Goal: Task Accomplishment & Management: Manage account settings

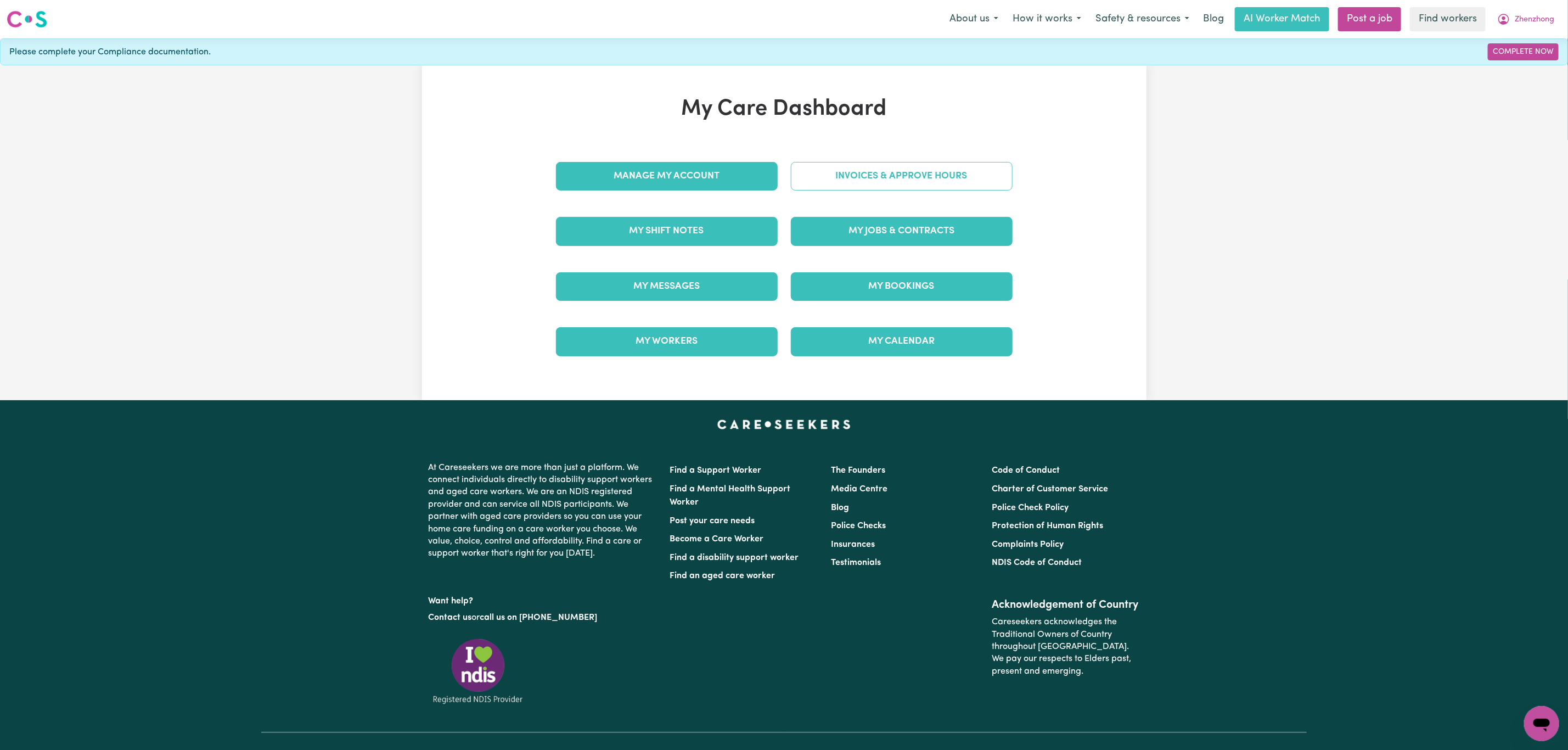
click at [871, 180] on link "Invoices & Approve Hours" at bounding box center [902, 176] width 222 height 29
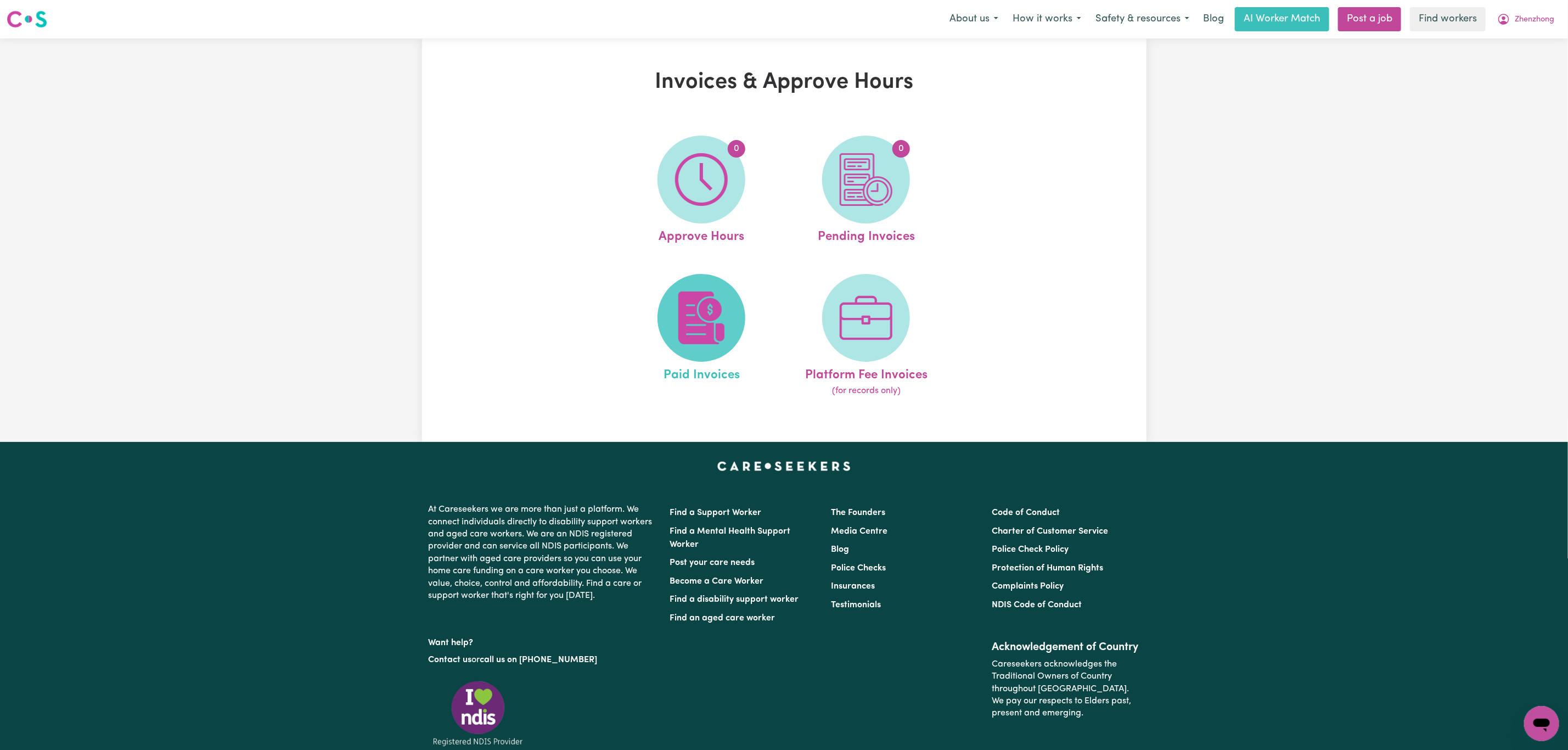
click at [684, 336] on img at bounding box center [701, 318] width 53 height 53
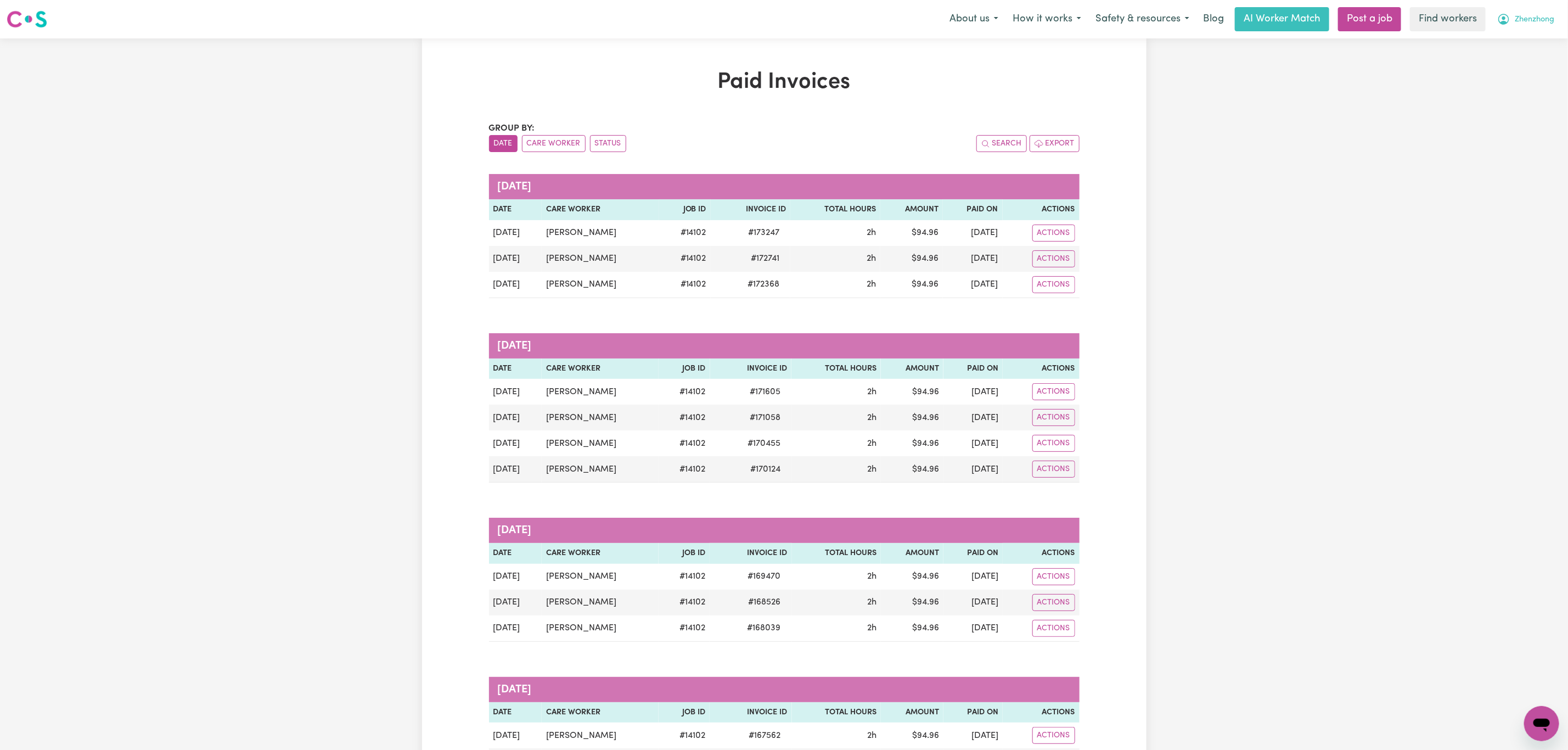
click at [1526, 23] on span "Zhenzhong" at bounding box center [1535, 20] width 39 height 12
drag, startPoint x: 1512, startPoint y: 30, endPoint x: 1502, endPoint y: 38, distance: 12.8
click at [1502, 38] on link "My Dashboard" at bounding box center [1517, 43] width 87 height 21
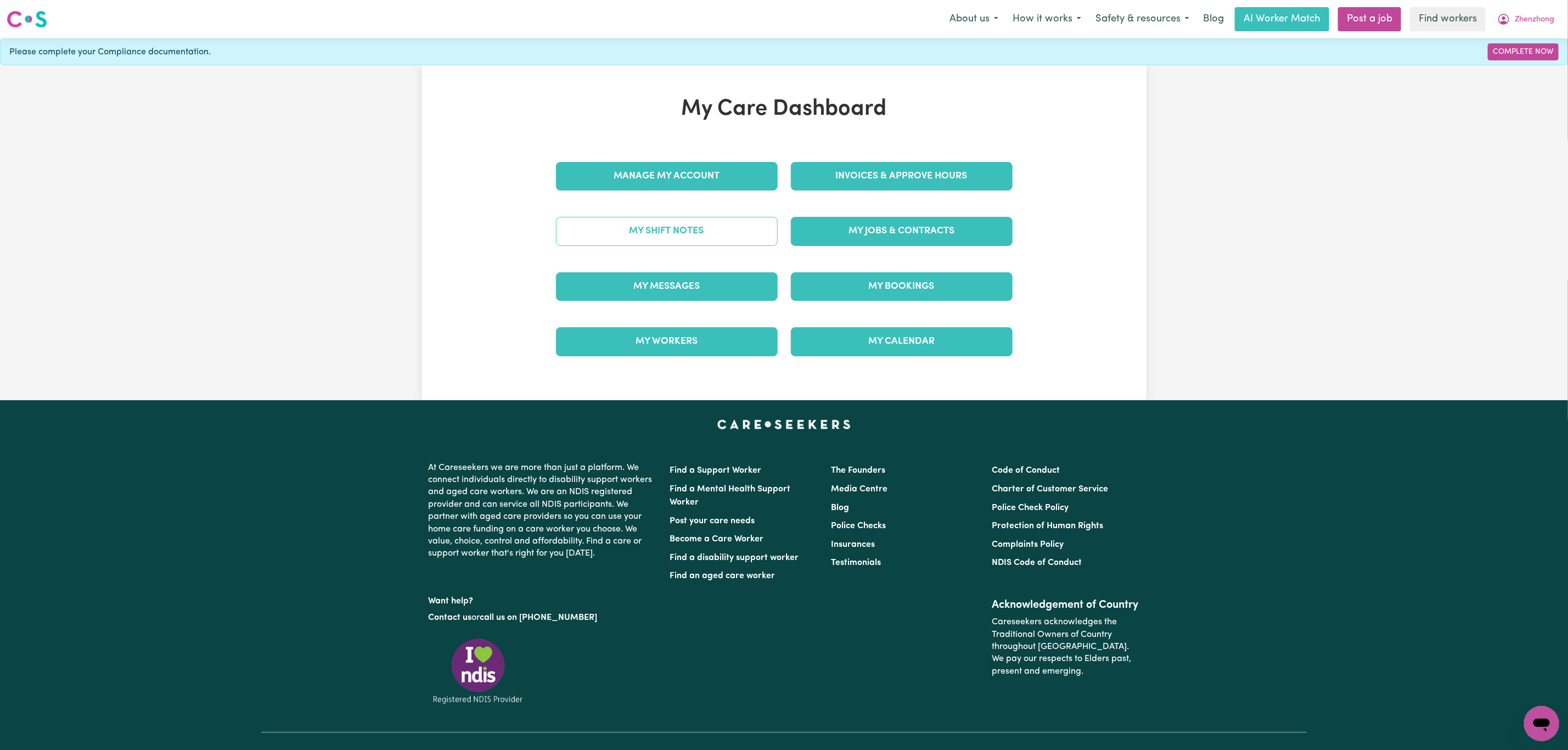
click at [684, 231] on link "My Shift Notes" at bounding box center [666, 231] width 222 height 29
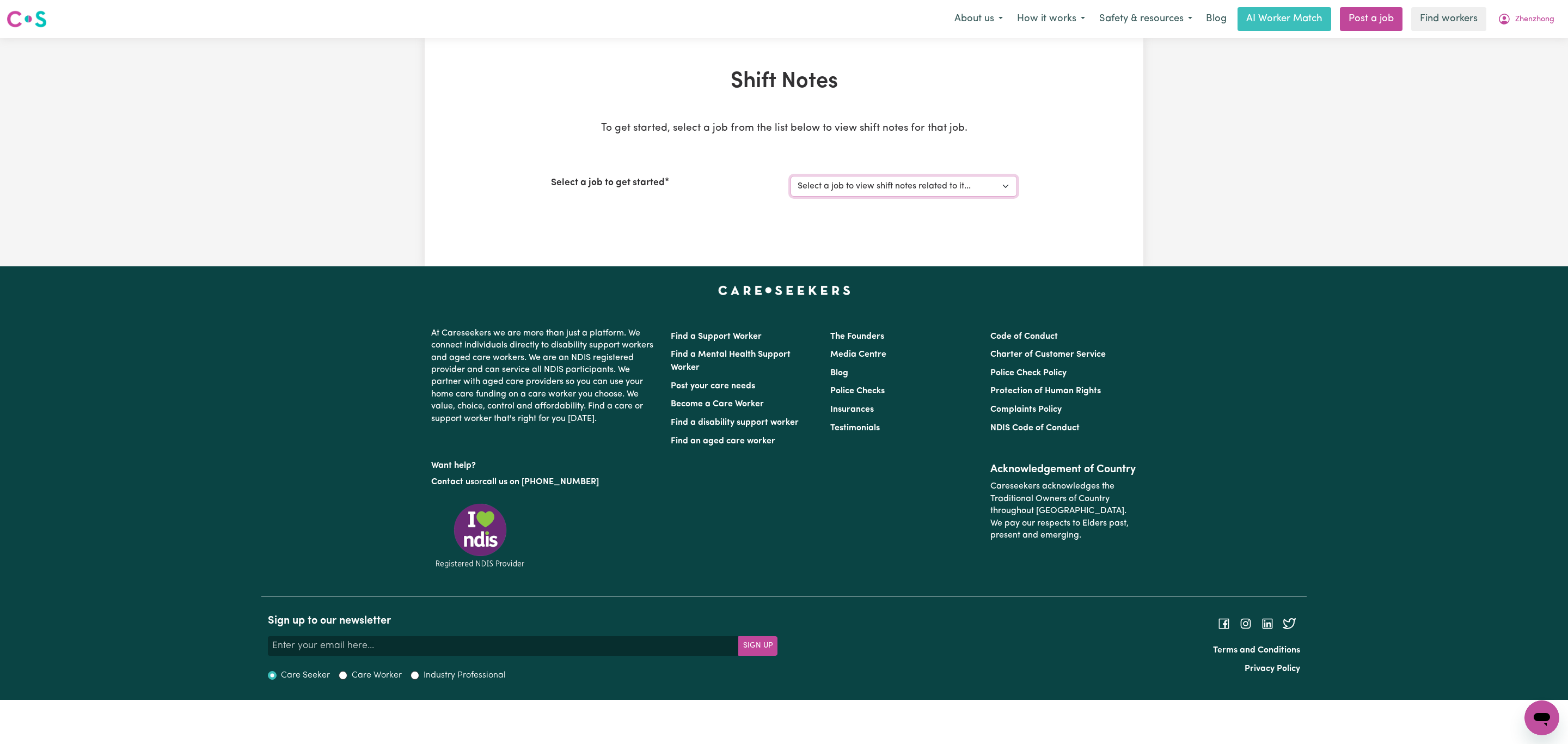
click at [885, 183] on select "Select a job to view shift notes related to it... Care work needed for Cleaning…" at bounding box center [904, 186] width 226 height 21
select select "14102"
click at [791, 176] on select "Select a job to view shift notes related to it... Care work needed for Cleaning…" at bounding box center [904, 186] width 226 height 21
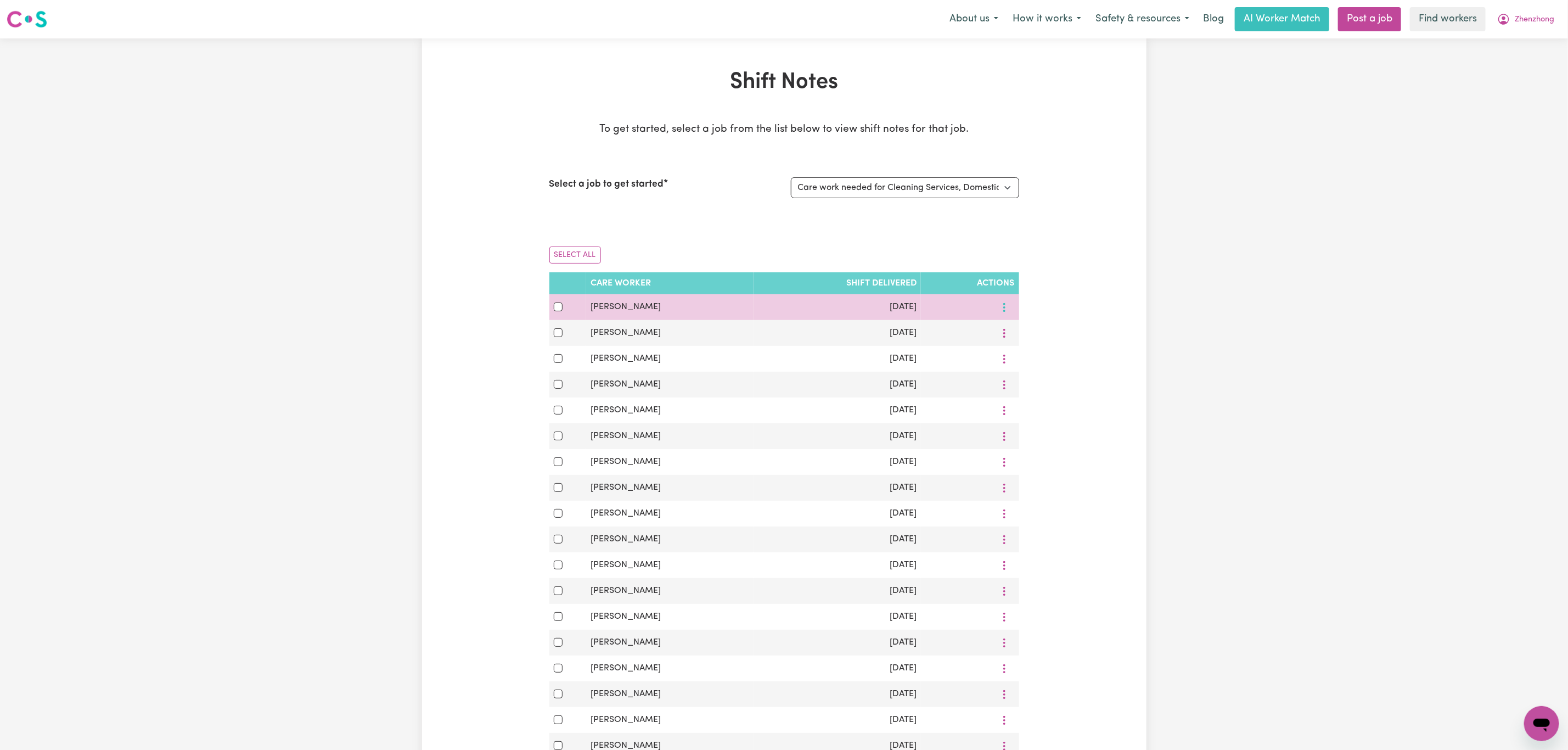
click at [1005, 307] on icon "More options" at bounding box center [1005, 307] width 11 height 11
click at [1010, 340] on span at bounding box center [1011, 333] width 9 height 13
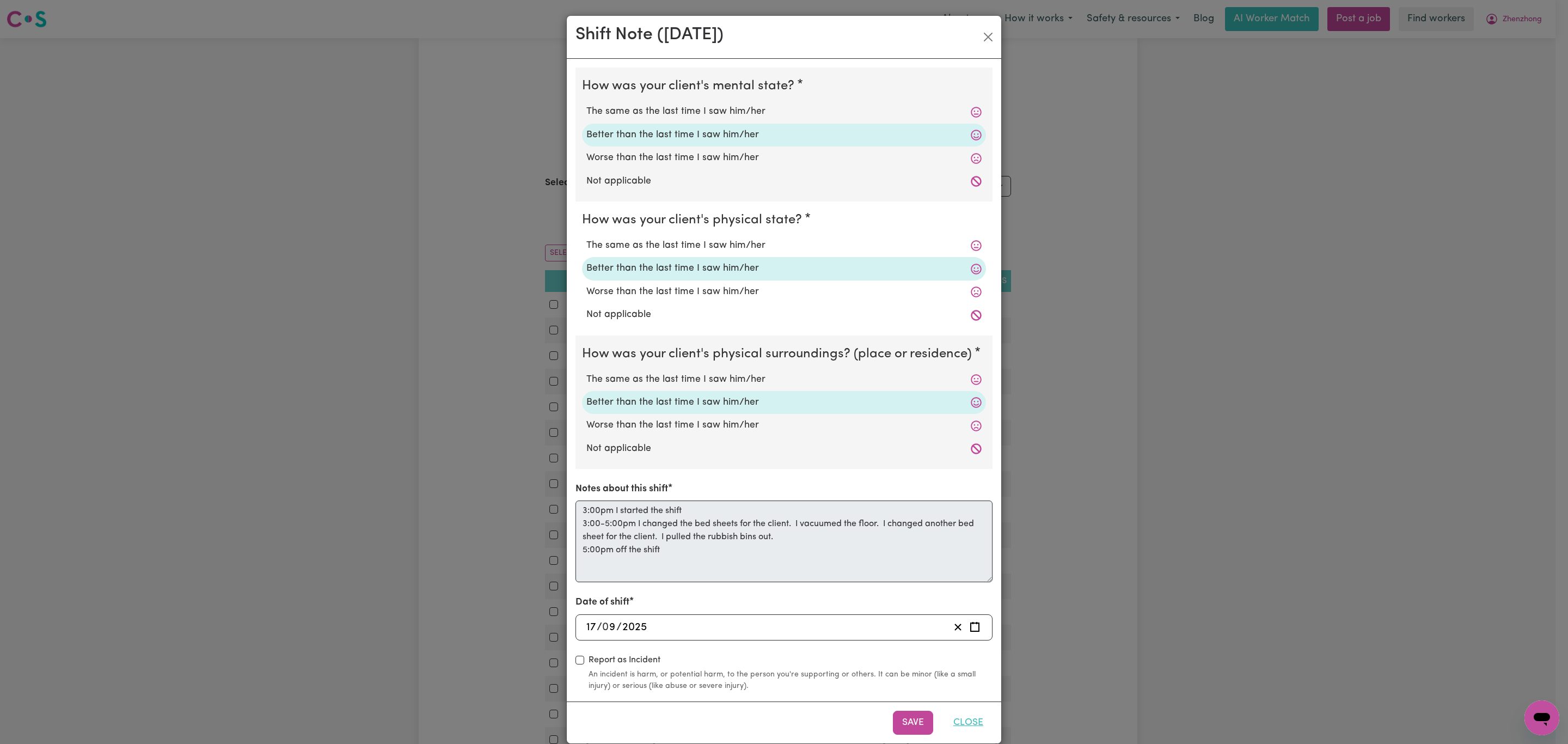
click at [964, 725] on button "Close" at bounding box center [968, 722] width 49 height 24
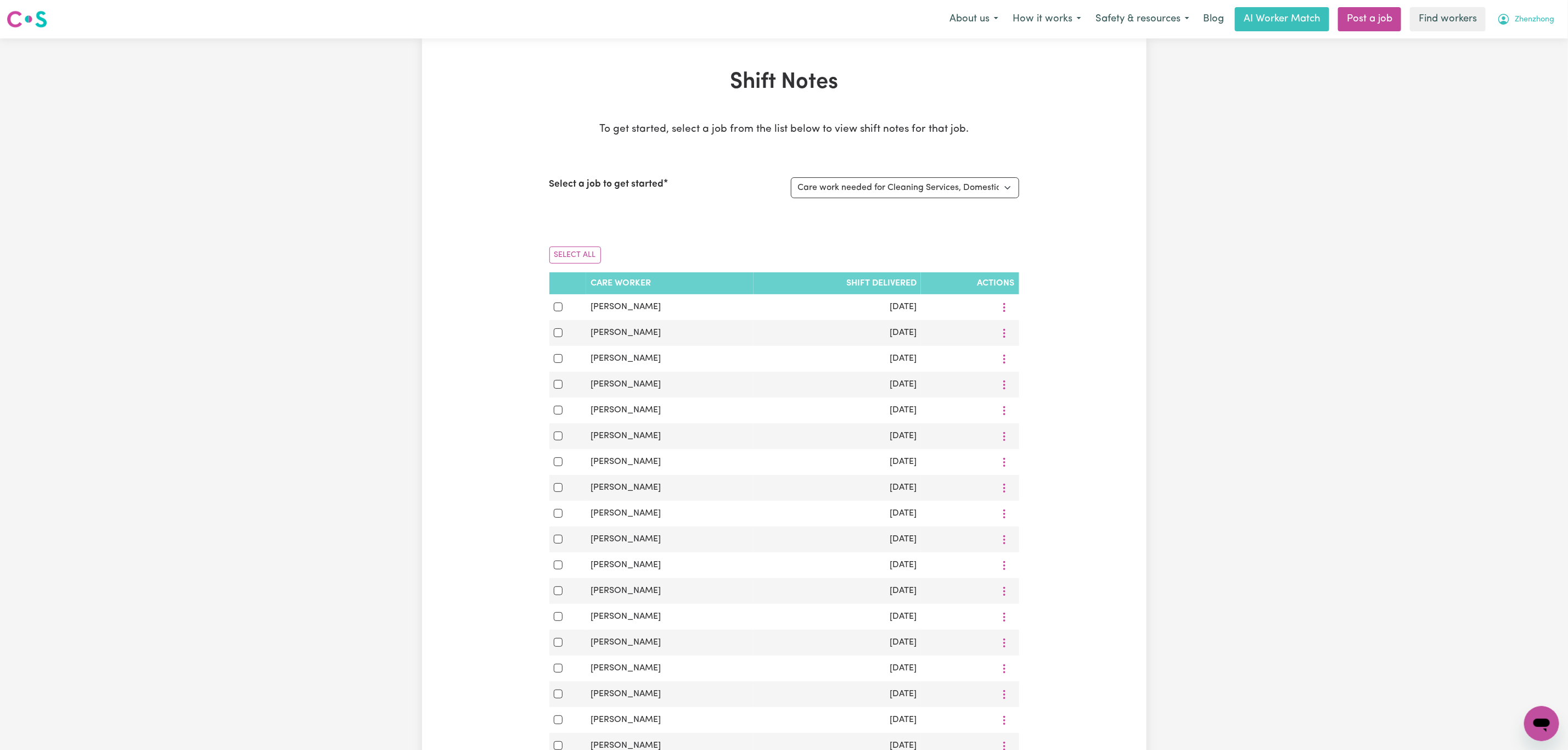
click at [1535, 14] on span "Zhenzhong" at bounding box center [1535, 20] width 39 height 12
click at [1505, 41] on link "My Dashboard" at bounding box center [1517, 43] width 87 height 21
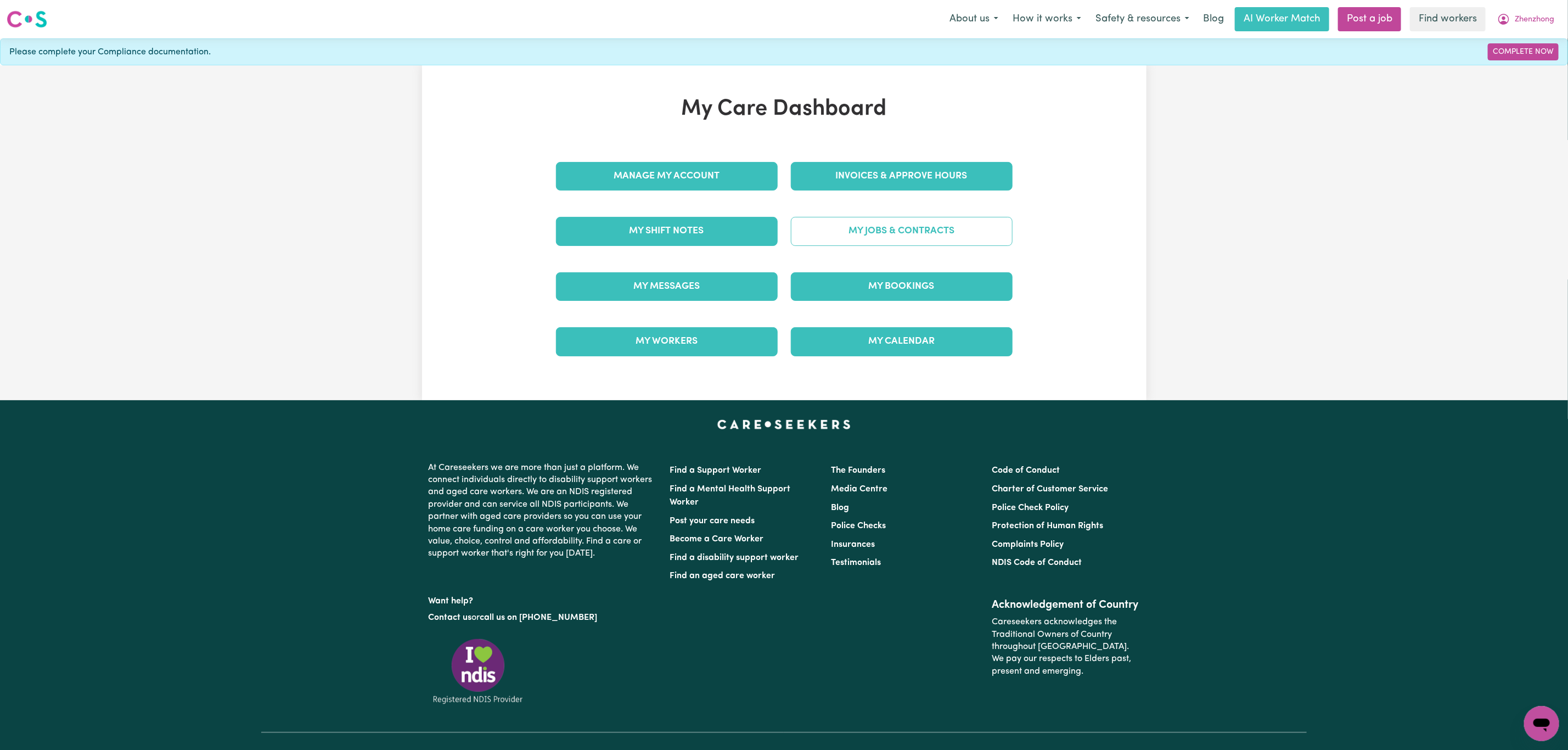
click at [895, 239] on link "My Jobs & Contracts" at bounding box center [902, 231] width 222 height 29
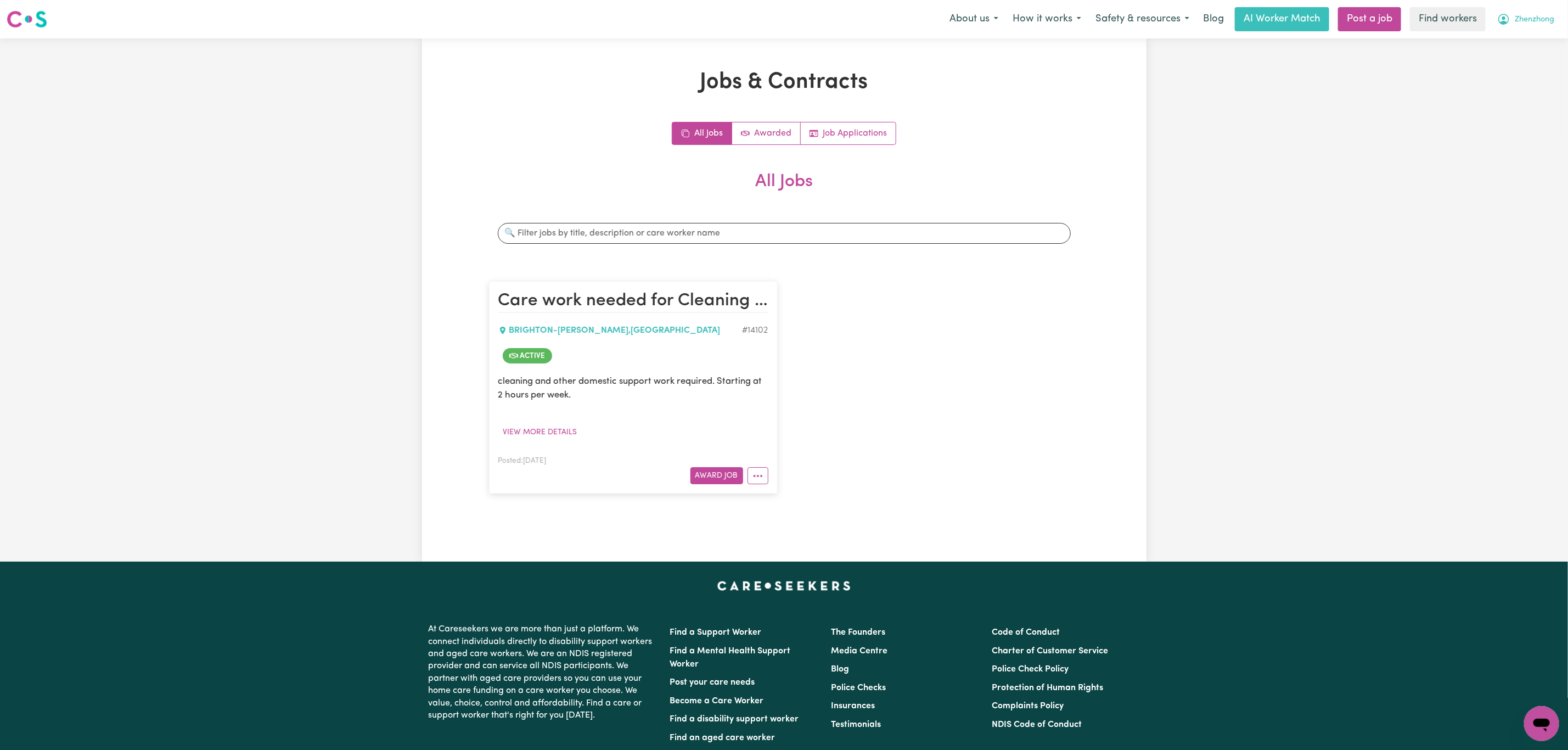
click at [1558, 12] on button "Zhenzhong" at bounding box center [1526, 20] width 71 height 23
click at [1523, 32] on div "My Dashboard Logout" at bounding box center [1518, 53] width 88 height 42
click at [1523, 46] on link "My Dashboard" at bounding box center [1517, 43] width 87 height 21
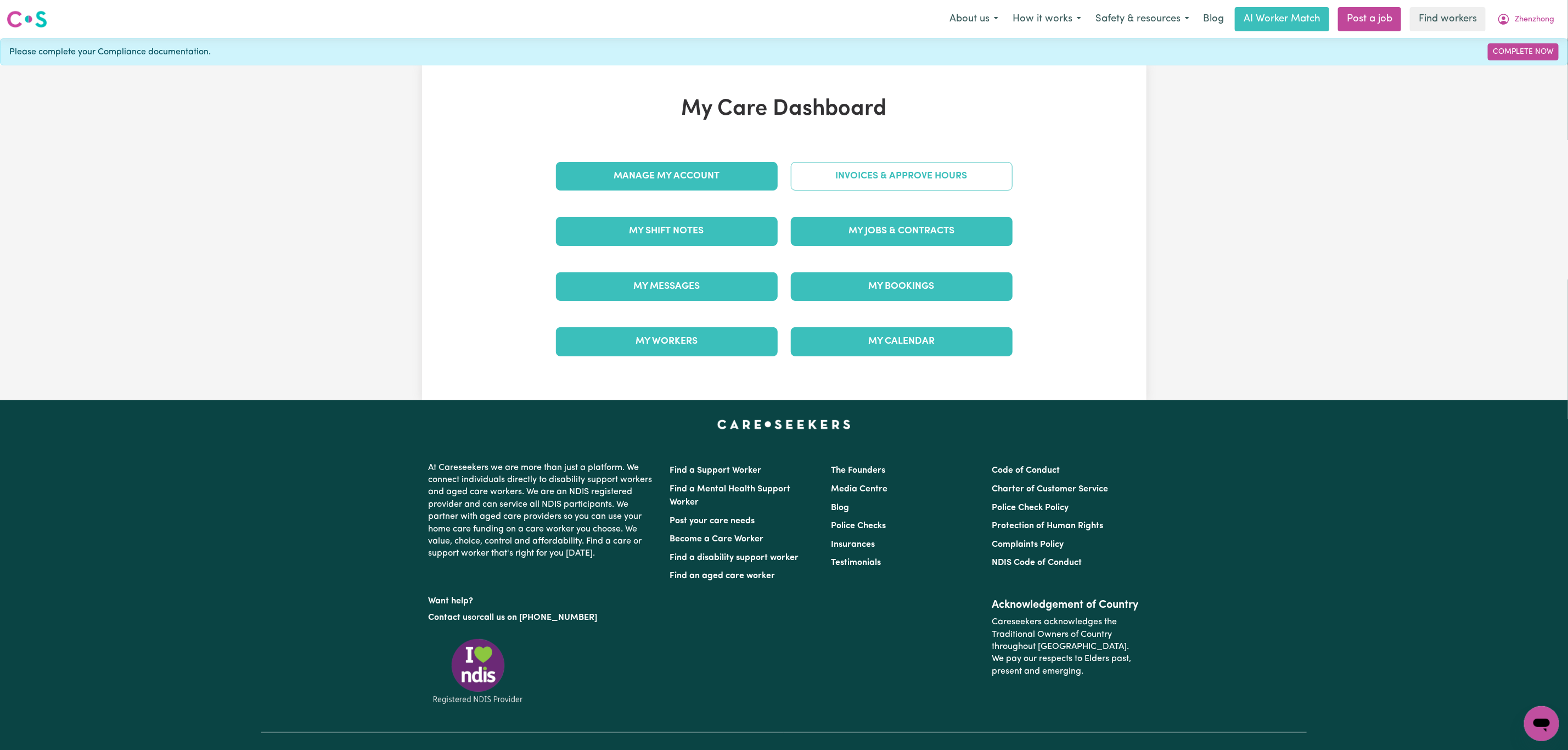
click at [902, 173] on link "Invoices & Approve Hours" at bounding box center [902, 176] width 222 height 29
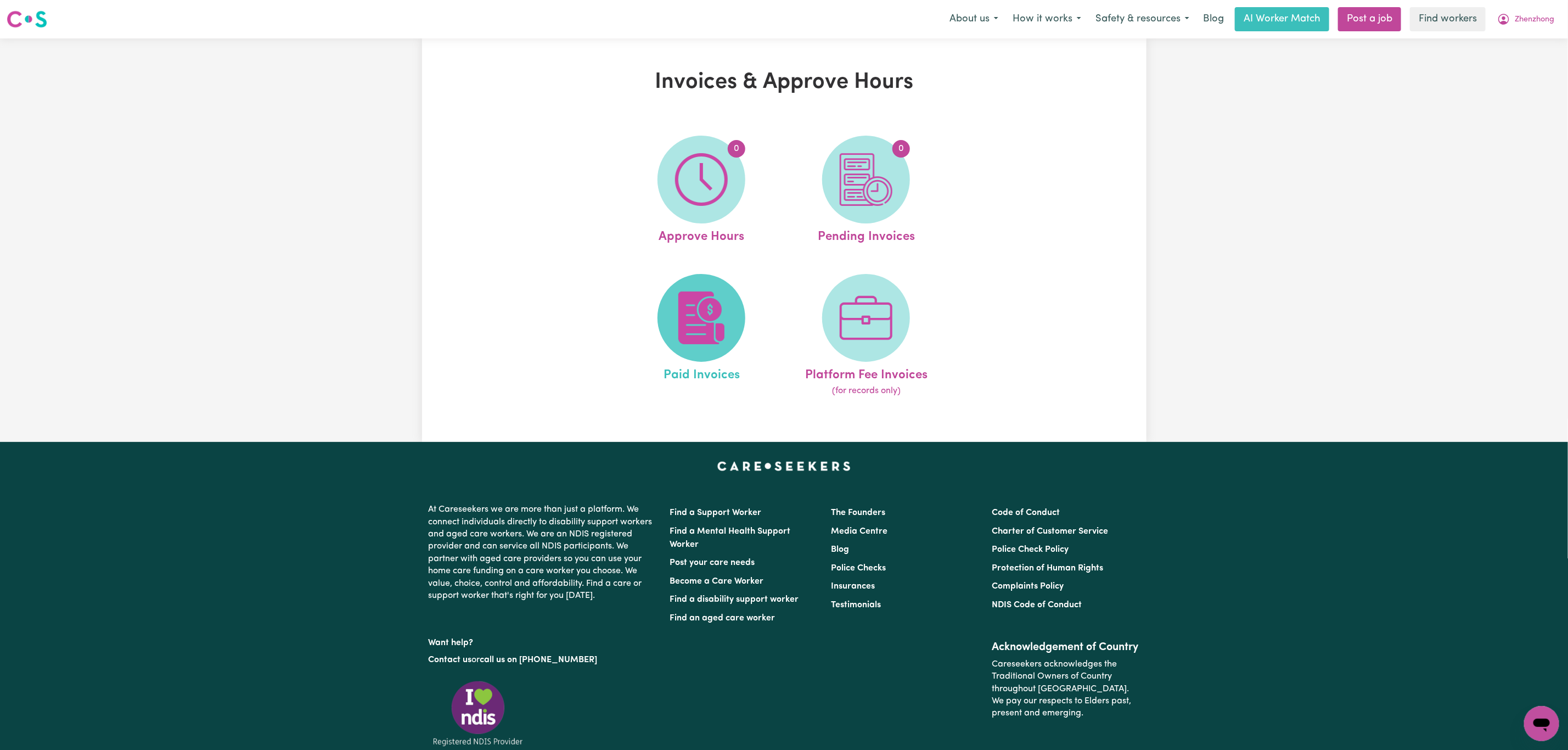
click at [725, 339] on img at bounding box center [701, 318] width 53 height 53
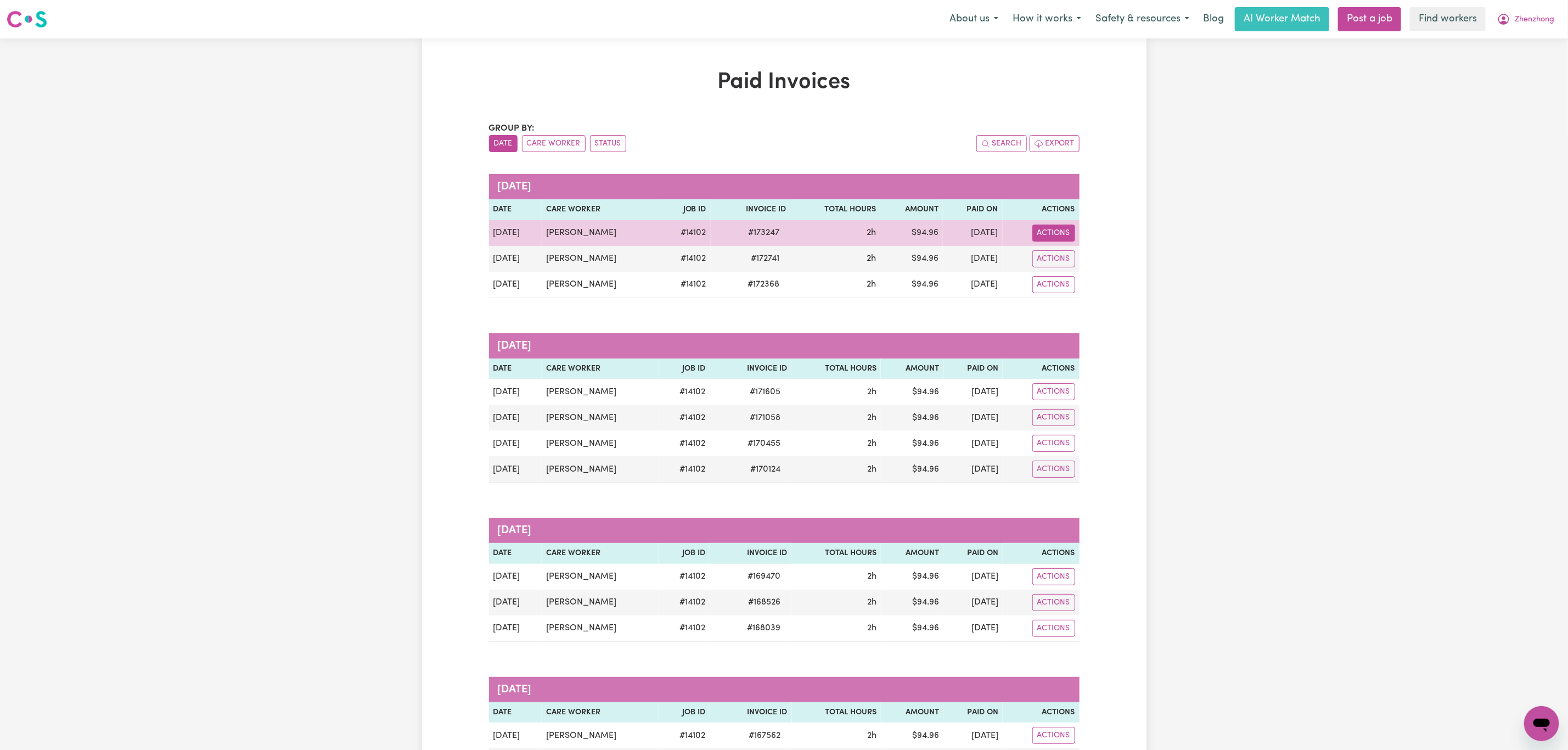
click at [1066, 237] on button "Actions" at bounding box center [1054, 233] width 43 height 17
click at [1068, 259] on link "Download Invoice" at bounding box center [1110, 259] width 155 height 22
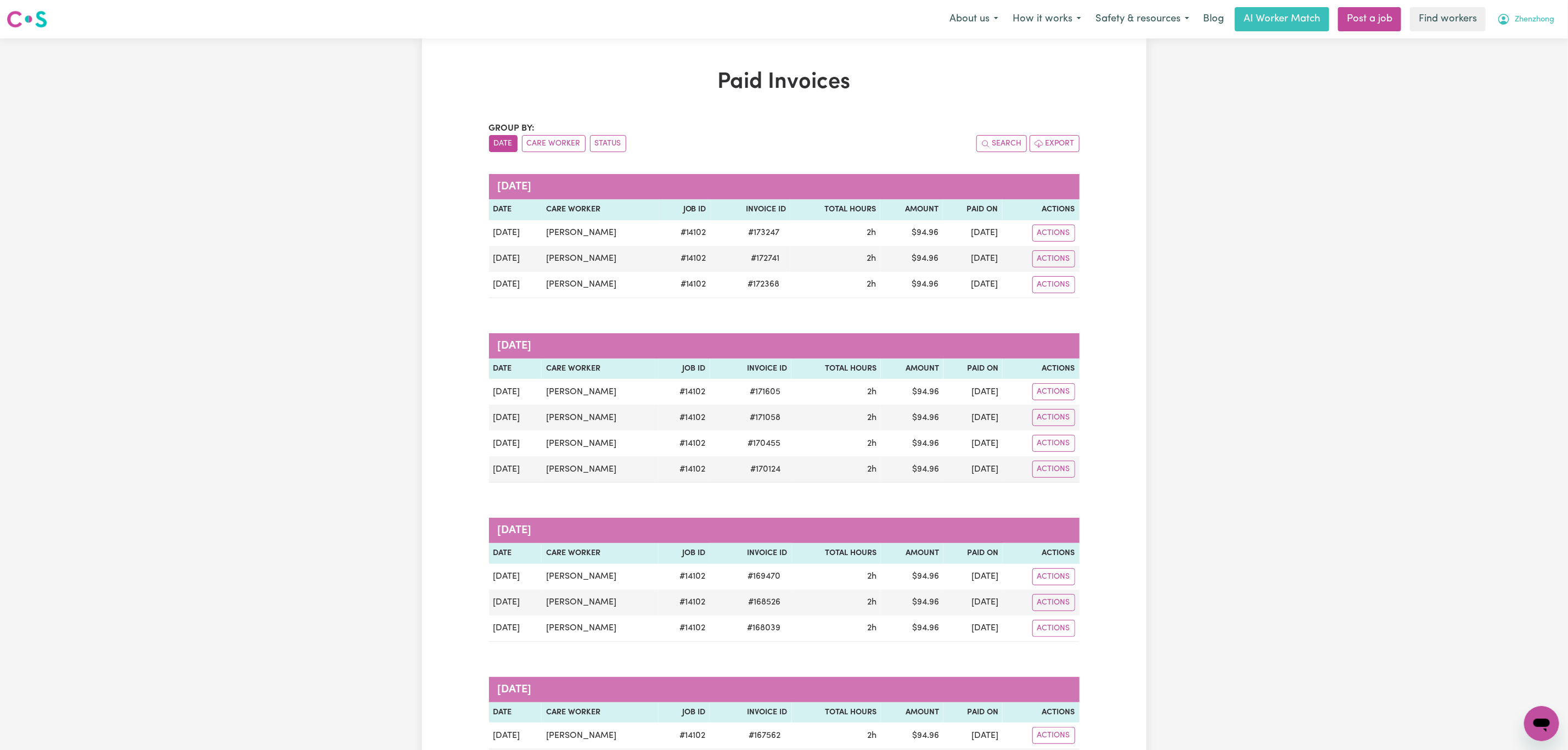
click at [1542, 27] on button "Zhenzhong" at bounding box center [1526, 20] width 71 height 23
click at [1534, 43] on link "My Dashboard" at bounding box center [1517, 43] width 87 height 21
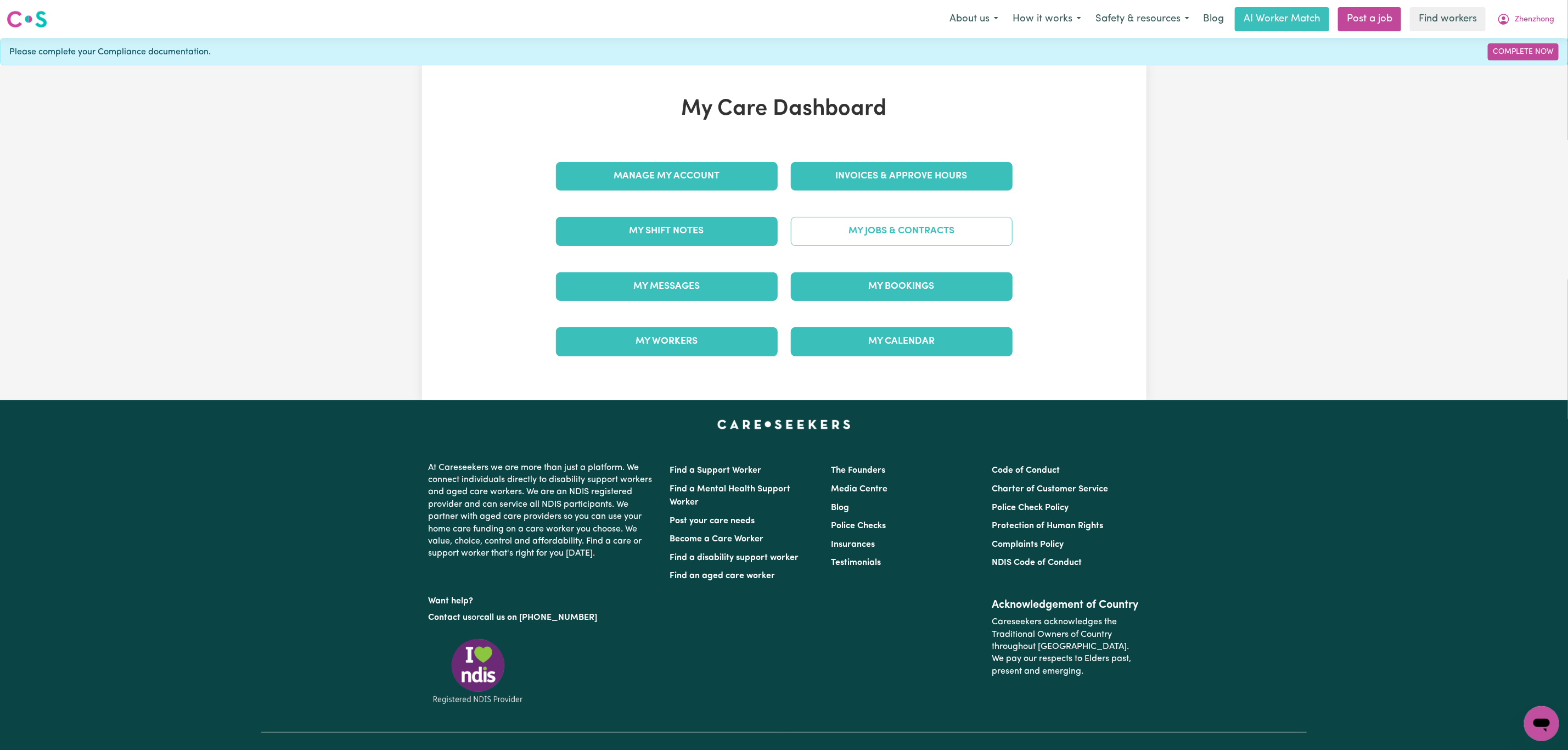
click at [891, 228] on link "My Jobs & Contracts" at bounding box center [902, 231] width 222 height 29
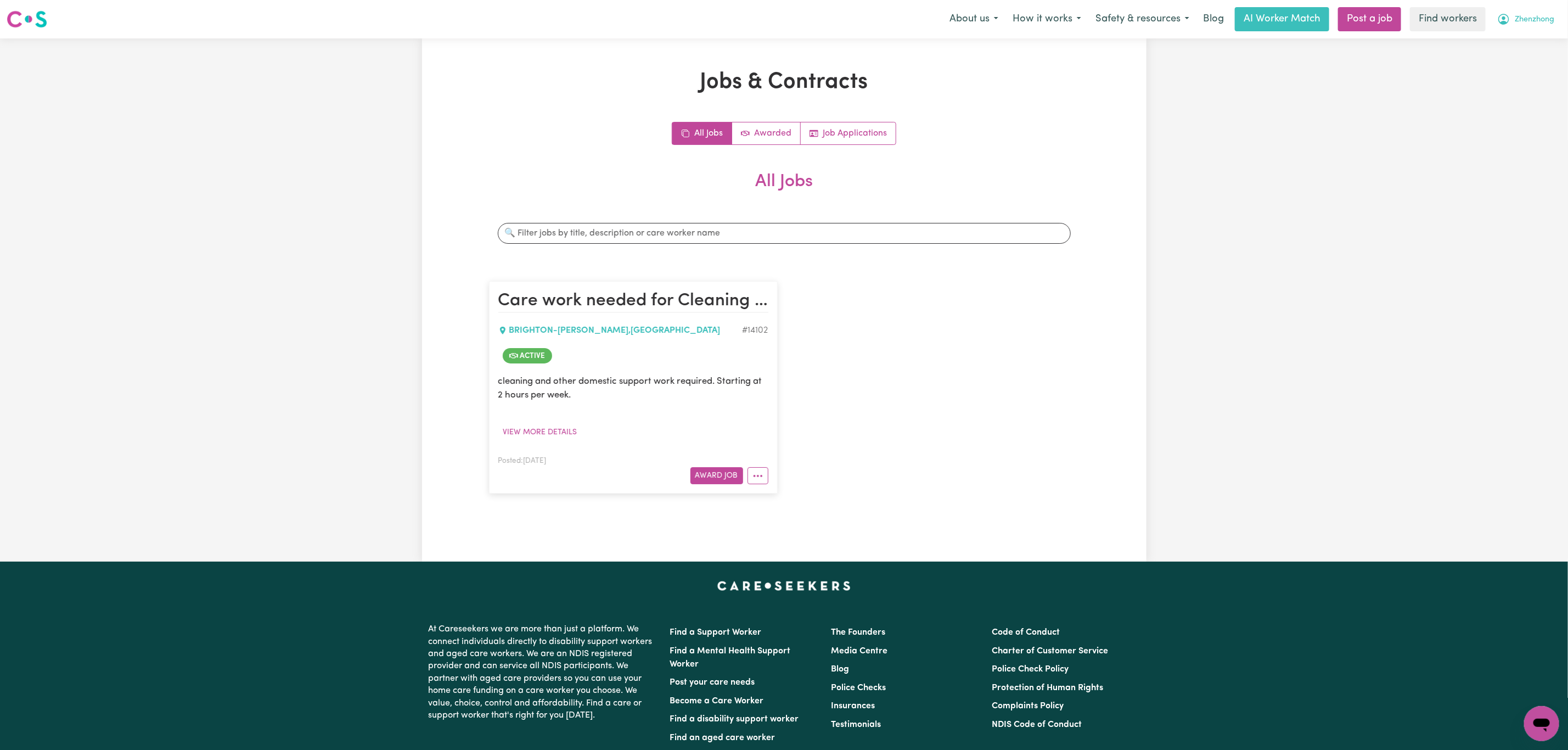
click at [1530, 18] on span "Zhenzhong" at bounding box center [1535, 20] width 39 height 12
click at [1520, 36] on link "My Dashboard" at bounding box center [1517, 43] width 87 height 21
